Goal: Task Accomplishment & Management: Use online tool/utility

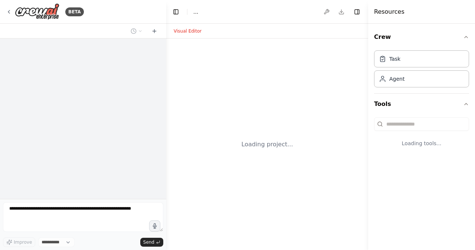
select select "****"
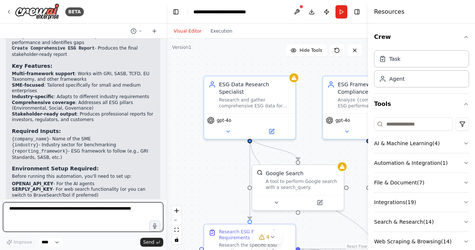
scroll to position [941, 0]
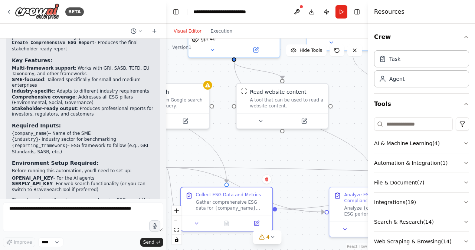
click at [295, 183] on div ".deletable-edge-delete-btn { width: 20px; height: 20px; border: 0px solid #ffff…" at bounding box center [267, 145] width 202 height 212
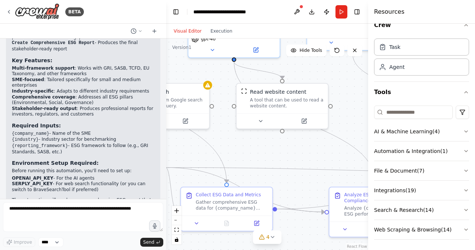
click at [463, 207] on icon "button" at bounding box center [466, 210] width 6 height 6
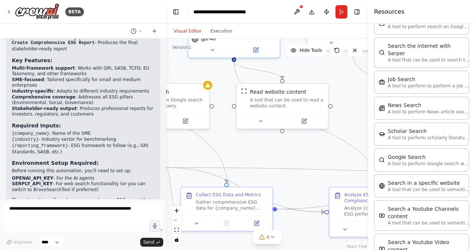
scroll to position [385, 0]
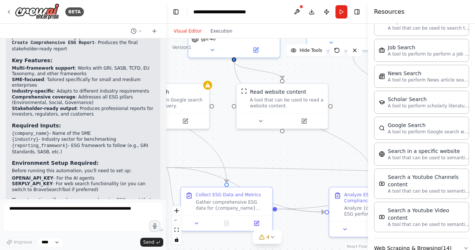
click at [465, 248] on icon "button" at bounding box center [466, 248] width 3 height 1
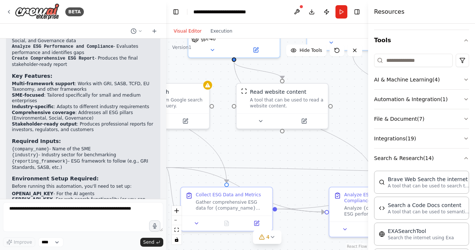
scroll to position [941, 0]
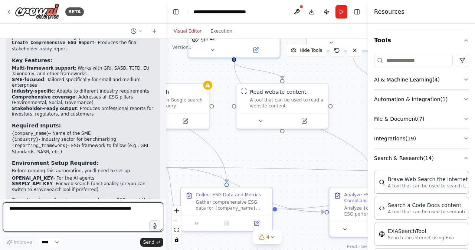
click at [53, 212] on textarea at bounding box center [83, 218] width 160 height 30
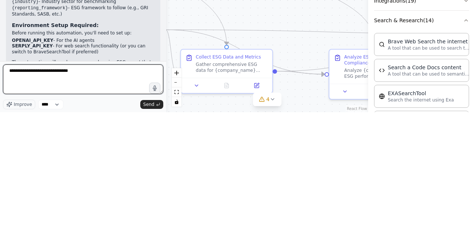
type textarea "**********"
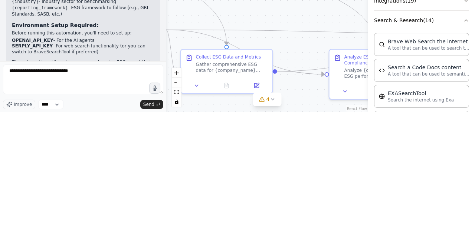
click at [157, 243] on polyline "submit" at bounding box center [157, 243] width 1 height 2
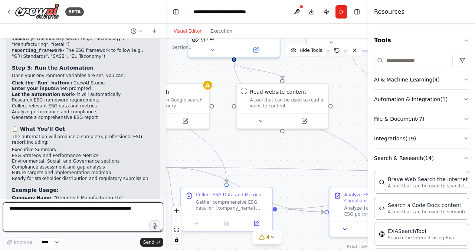
scroll to position [1360, 0]
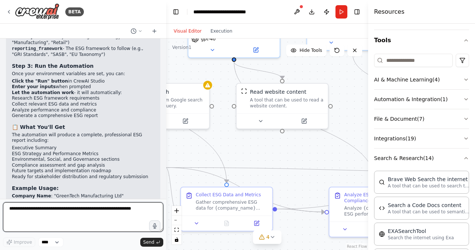
click at [34, 210] on textarea at bounding box center [83, 218] width 160 height 30
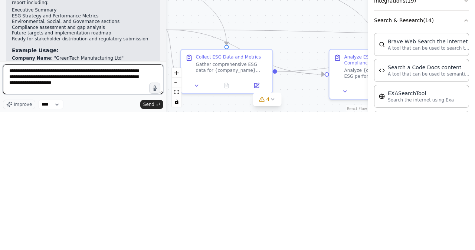
type textarea "**********"
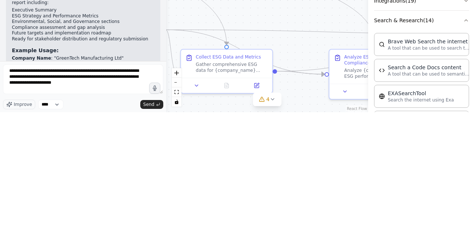
click at [152, 242] on span "Send" at bounding box center [148, 243] width 11 height 6
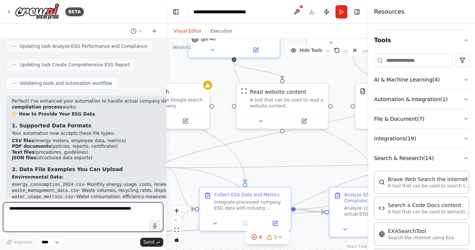
scroll to position [1832, 0]
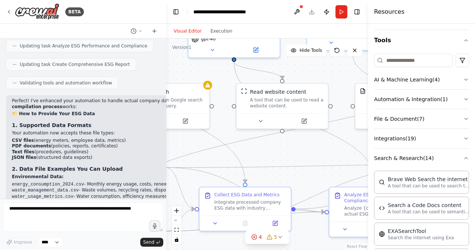
click at [177, 230] on icon "fit view" at bounding box center [176, 230] width 4 height 4
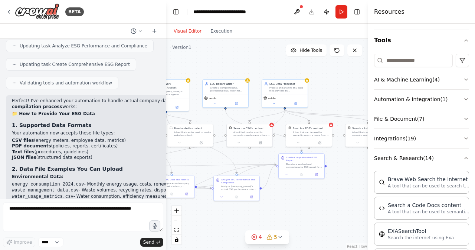
click at [340, 49] on icon at bounding box center [337, 51] width 6 height 6
click at [279, 241] on button "4 5" at bounding box center [267, 238] width 44 height 14
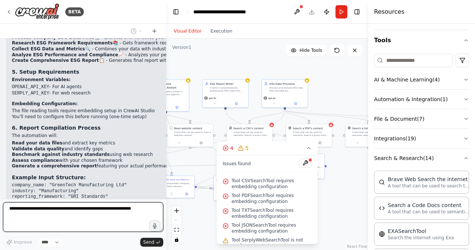
scroll to position [1812, 0]
